Goal: Information Seeking & Learning: Learn about a topic

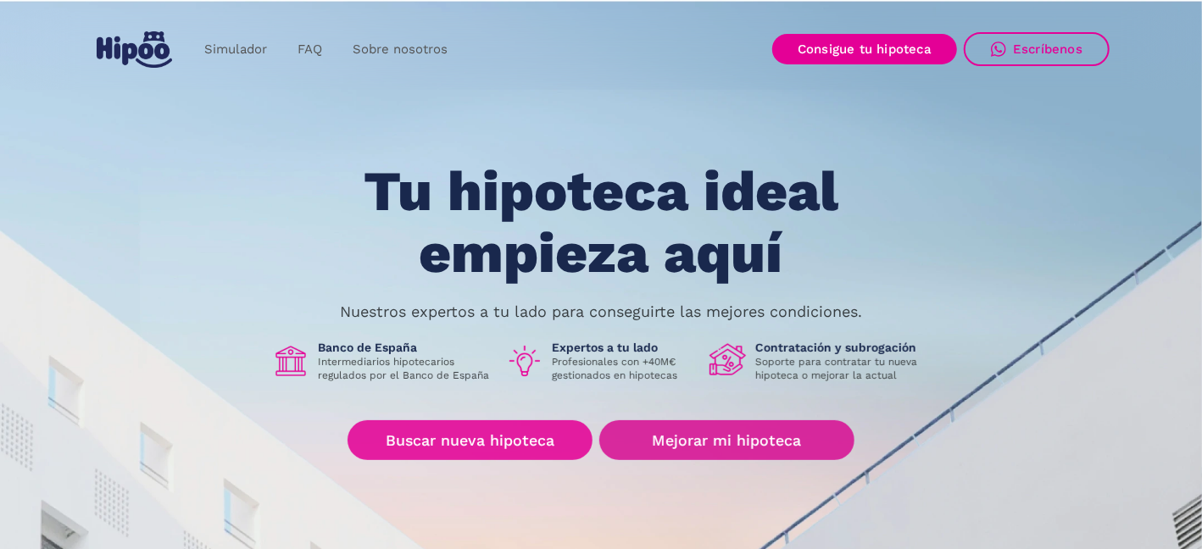
click at [742, 439] on link "Mejorar mi hipoteca" at bounding box center [727, 441] width 255 height 40
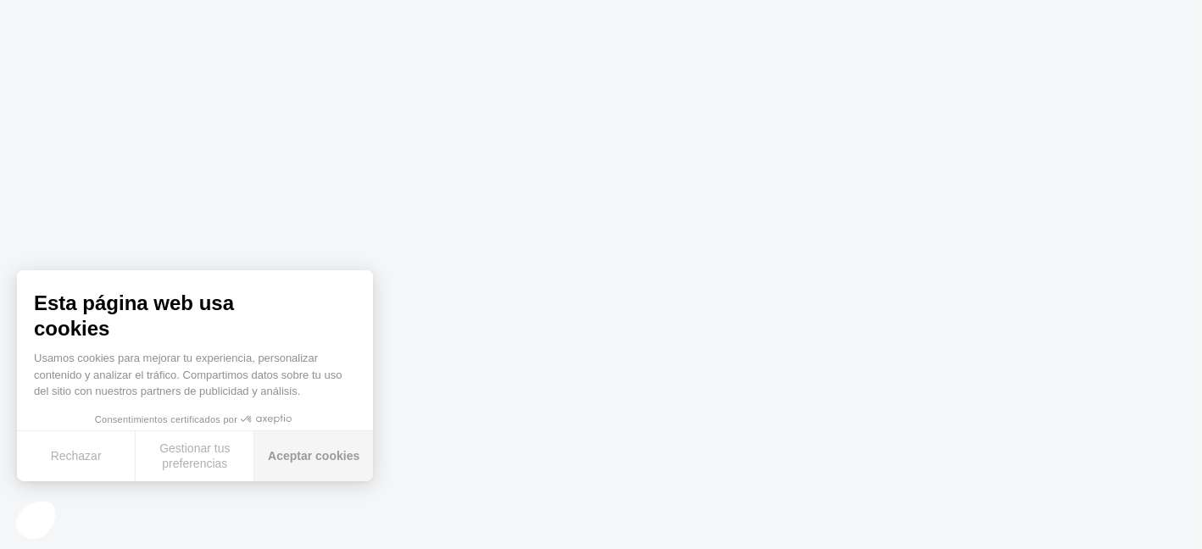
click at [338, 453] on button "Aceptar cookies" at bounding box center [313, 457] width 119 height 50
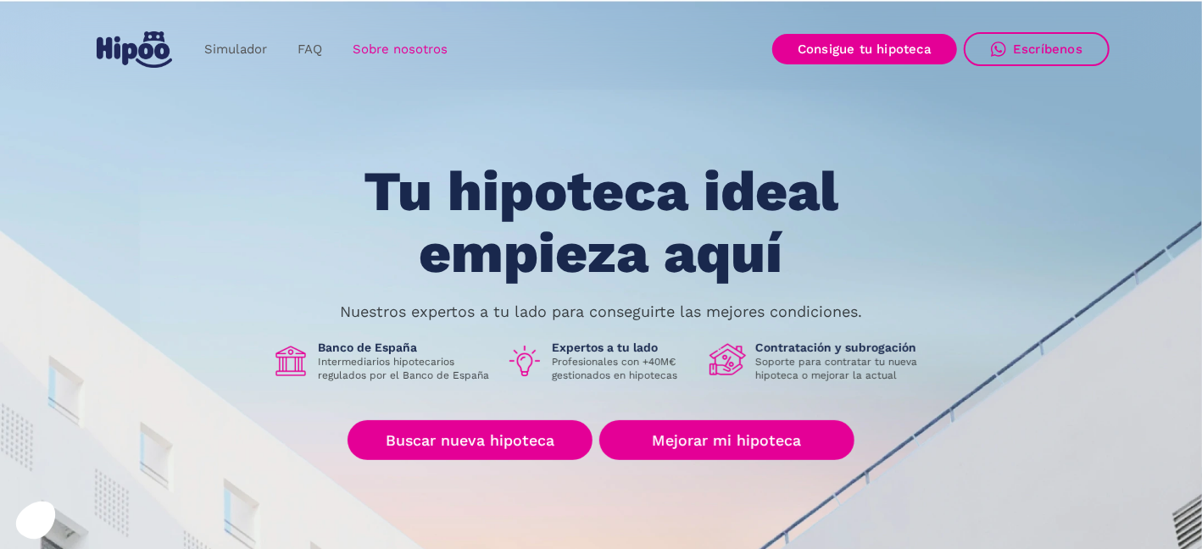
click at [397, 49] on link "Sobre nosotros" at bounding box center [399, 49] width 125 height 33
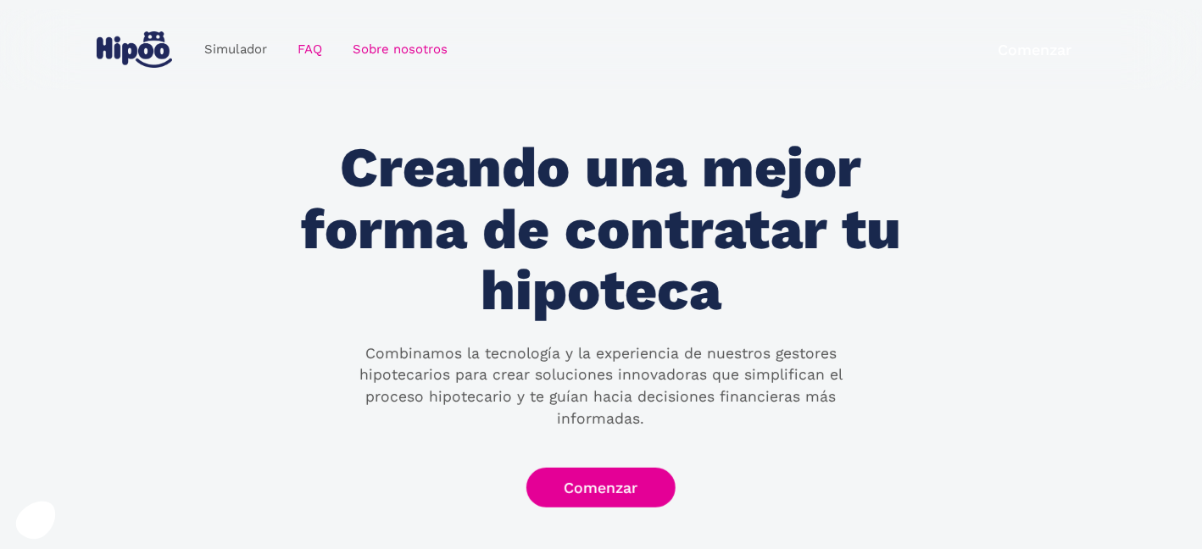
click at [298, 52] on link "FAQ" at bounding box center [309, 49] width 55 height 33
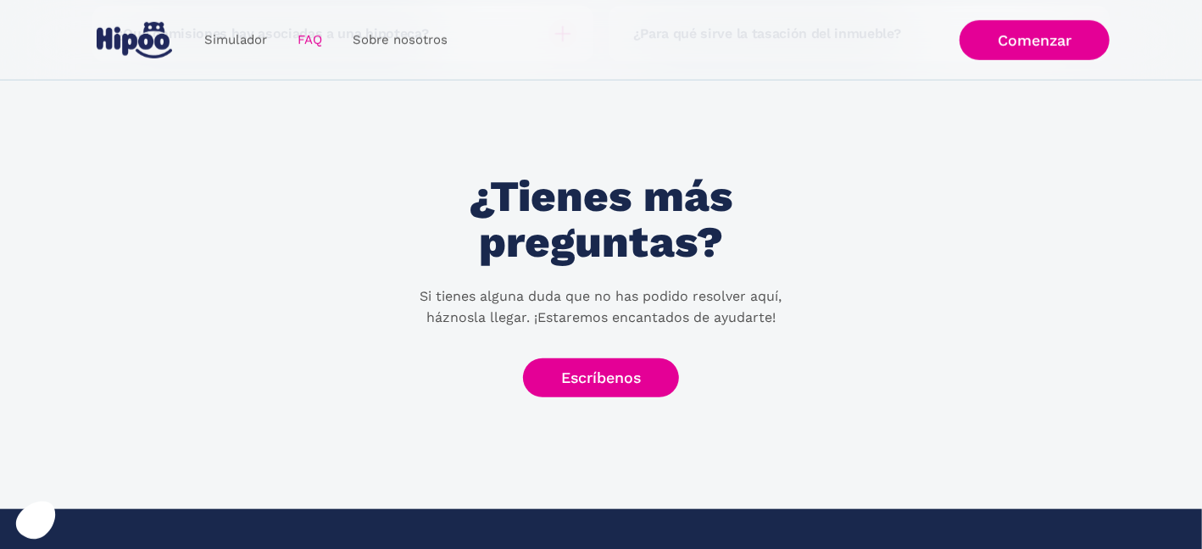
scroll to position [468, 0]
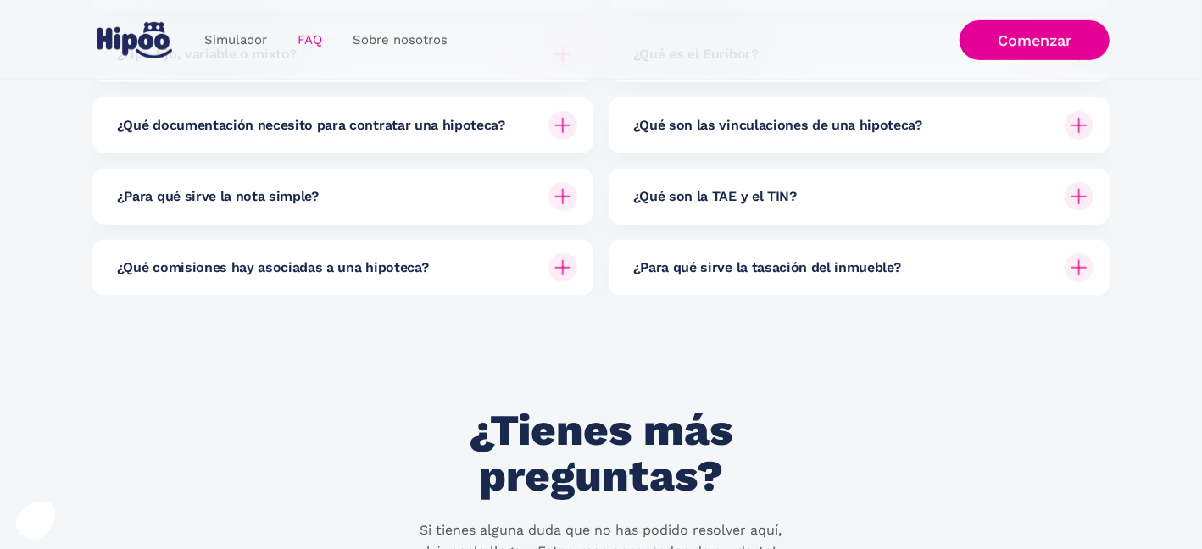
click at [513, 259] on div "¿Qué comisiones hay asociadas a una hipoteca?" at bounding box center [347, 268] width 460 height 56
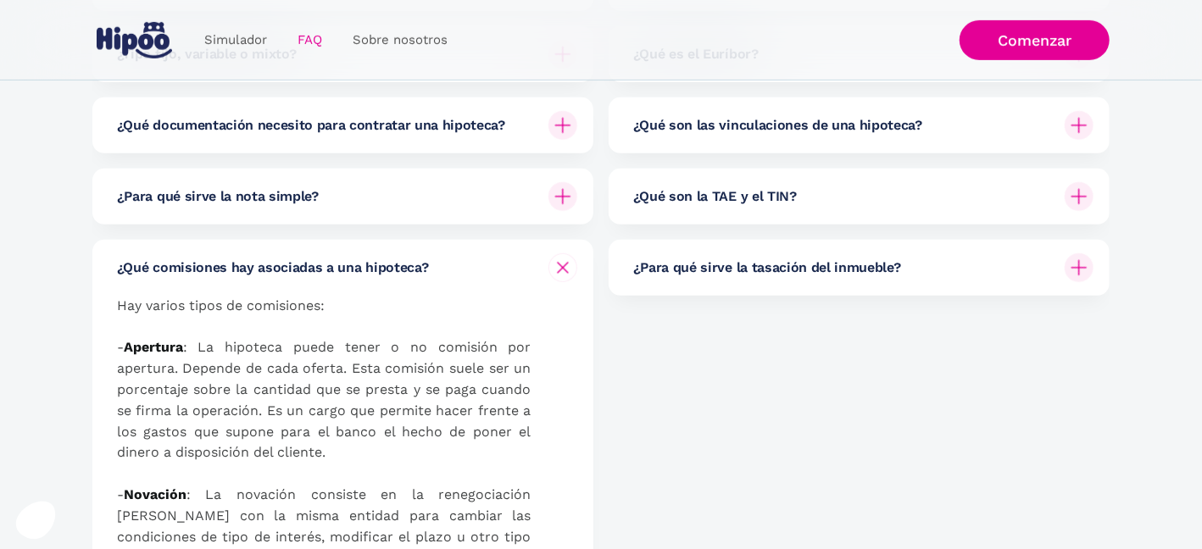
click at [516, 263] on div "¿Qué comisiones hay asociadas a una hipoteca?" at bounding box center [347, 268] width 460 height 56
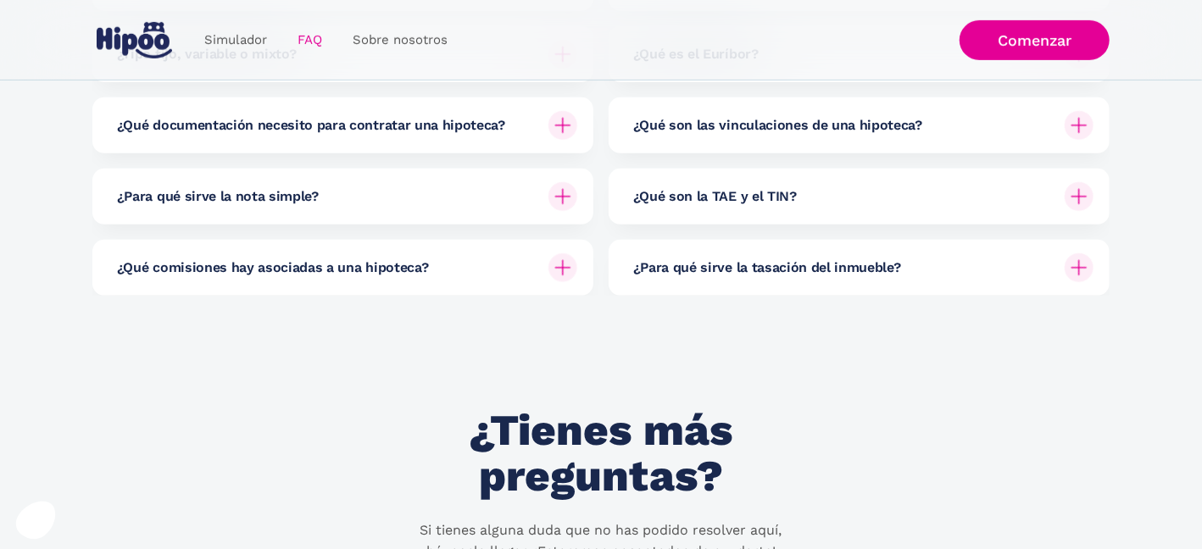
click at [693, 211] on div "¿Qué son la TAE y el TIN?" at bounding box center [863, 197] width 460 height 56
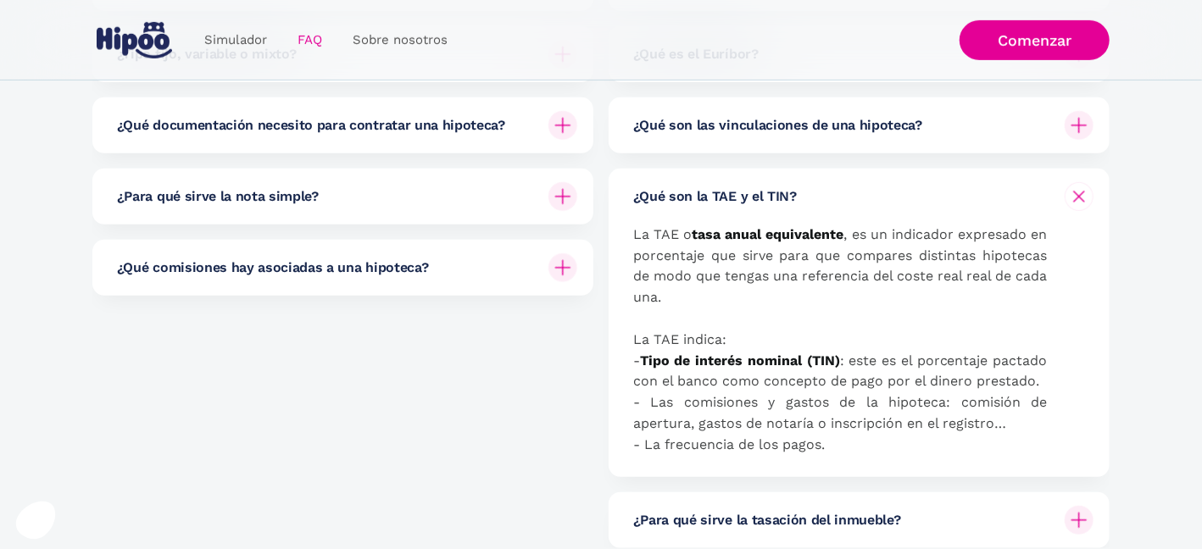
click at [693, 211] on div "¿Qué son la TAE y el TIN?" at bounding box center [863, 197] width 460 height 56
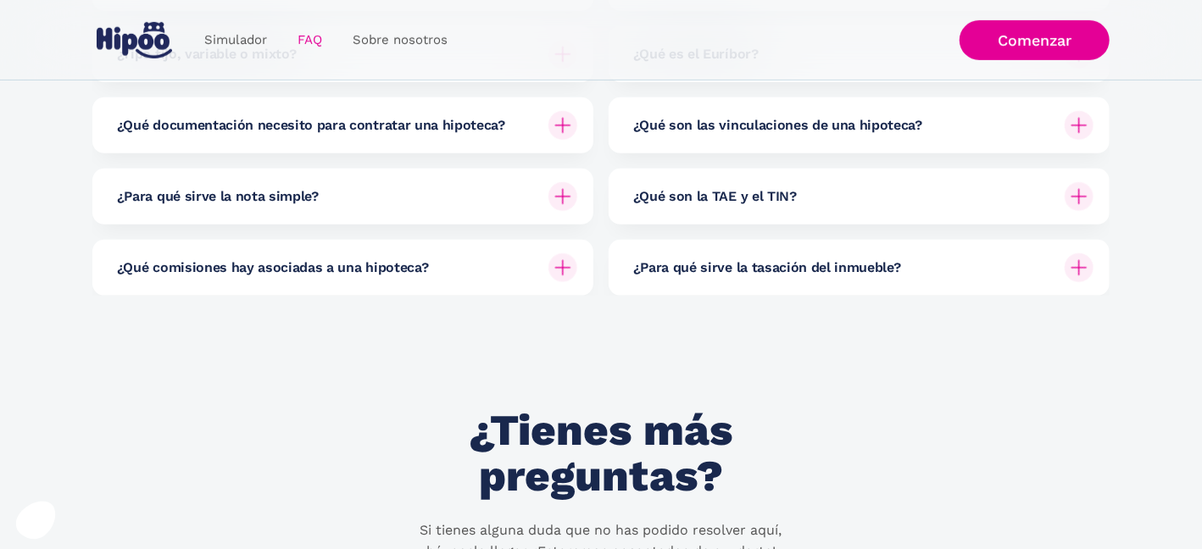
click at [391, 180] on div "¿Para qué sirve la nota simple?" at bounding box center [347, 197] width 460 height 56
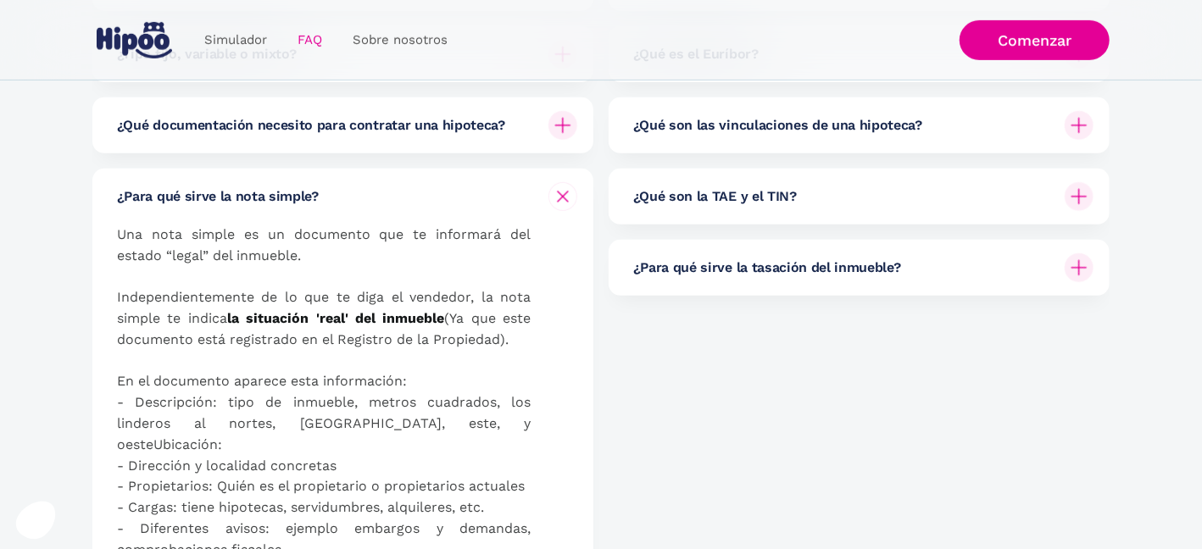
click at [391, 181] on div "¿Para qué sirve la nota simple?" at bounding box center [347, 197] width 460 height 56
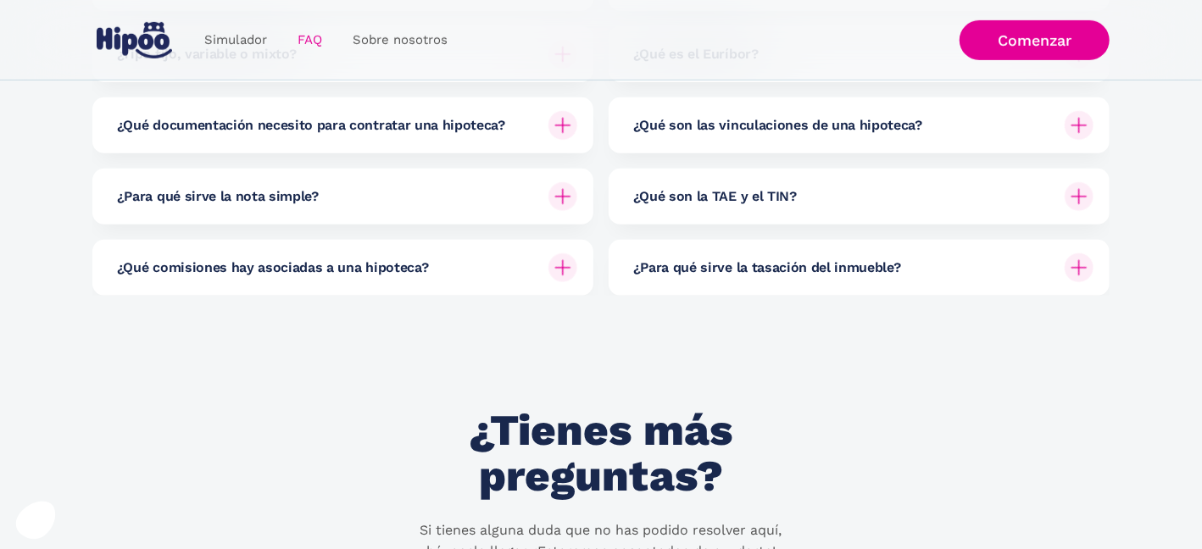
click at [129, 29] on img "home" at bounding box center [134, 40] width 75 height 36
